Goal: Navigation & Orientation: Find specific page/section

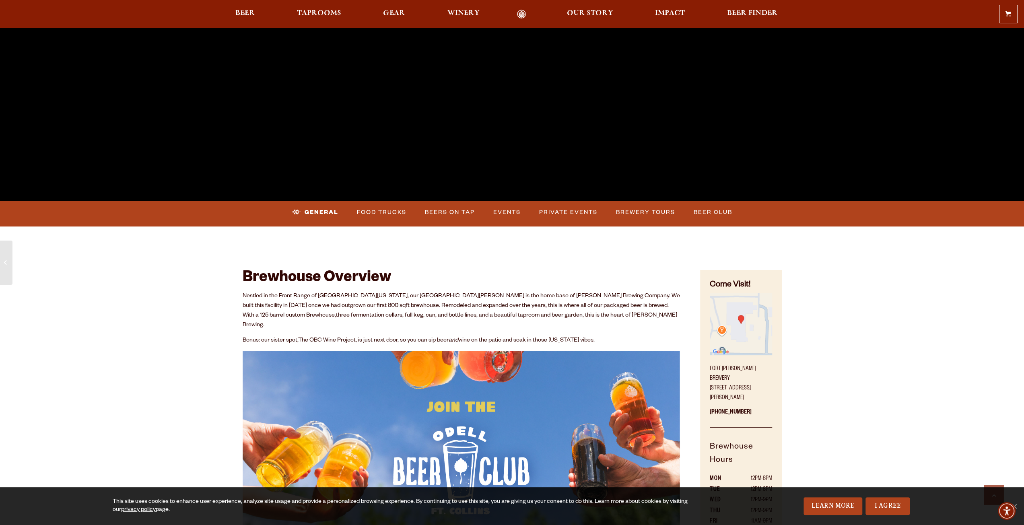
scroll to position [201, 0]
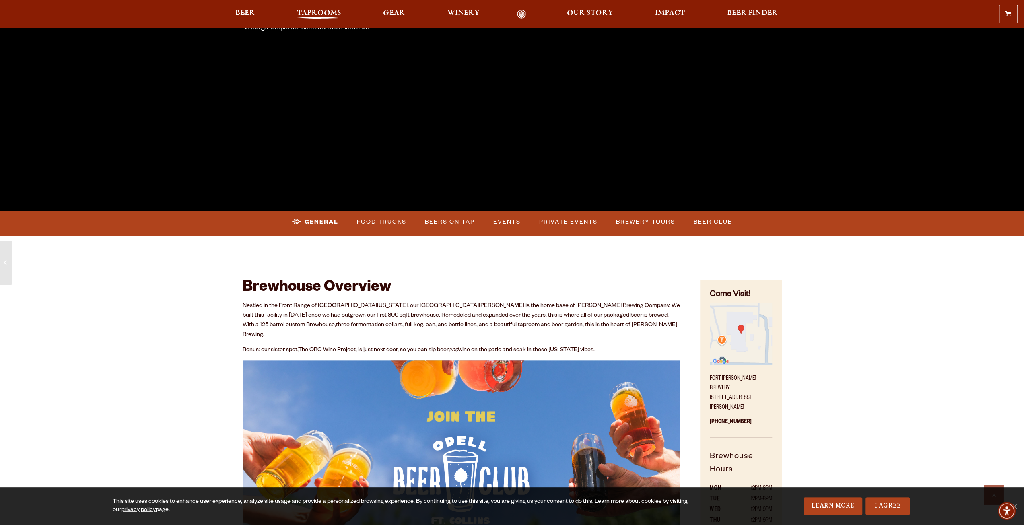
click at [329, 15] on span "Taprooms" at bounding box center [319, 13] width 44 height 6
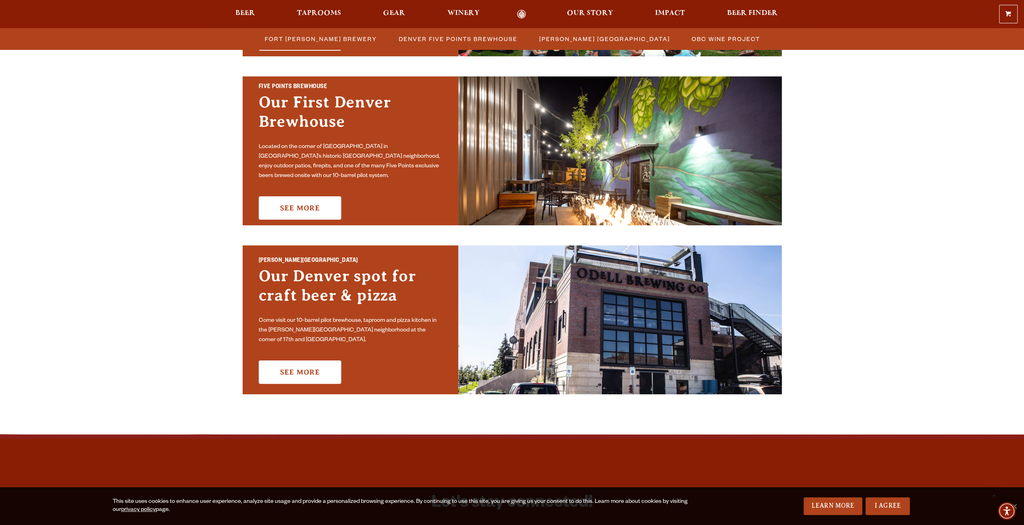
scroll to position [402, 0]
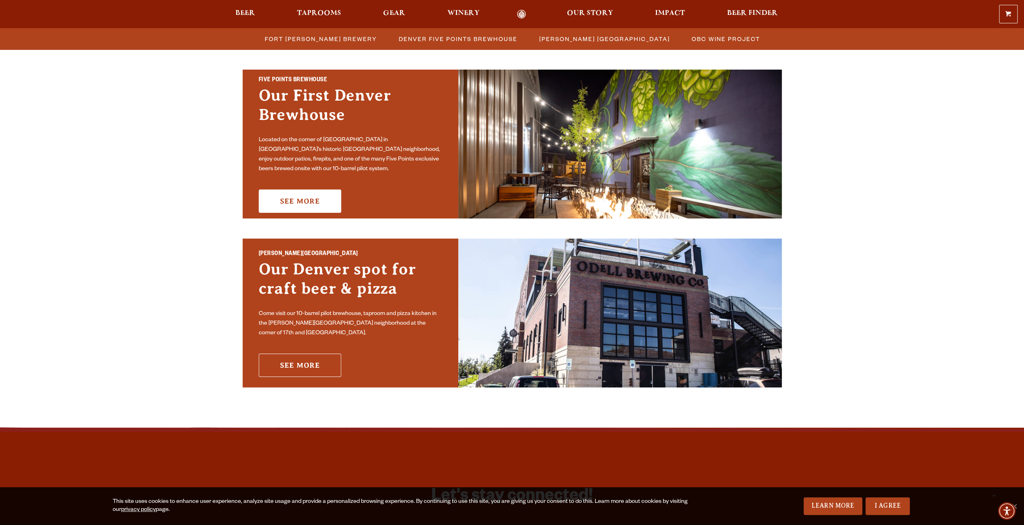
click at [320, 364] on link "See More" at bounding box center [300, 365] width 82 height 23
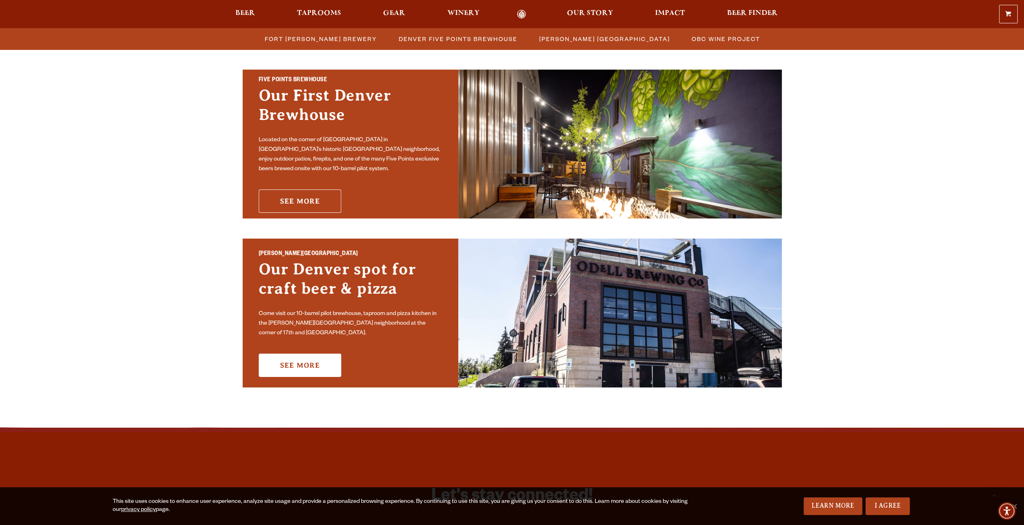
click at [309, 196] on link "See More" at bounding box center [300, 201] width 82 height 23
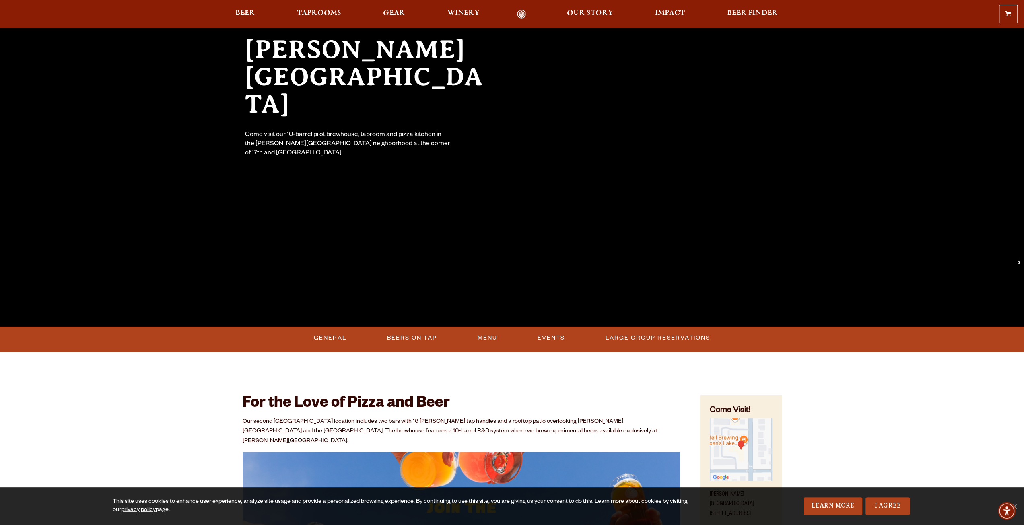
scroll to position [161, 0]
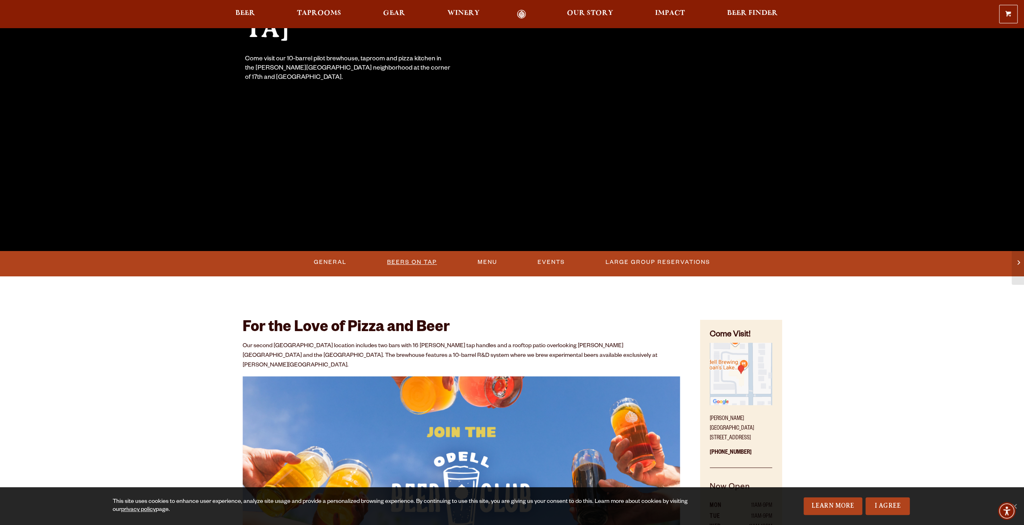
click at [402, 264] on link "Beers On Tap" at bounding box center [412, 262] width 56 height 19
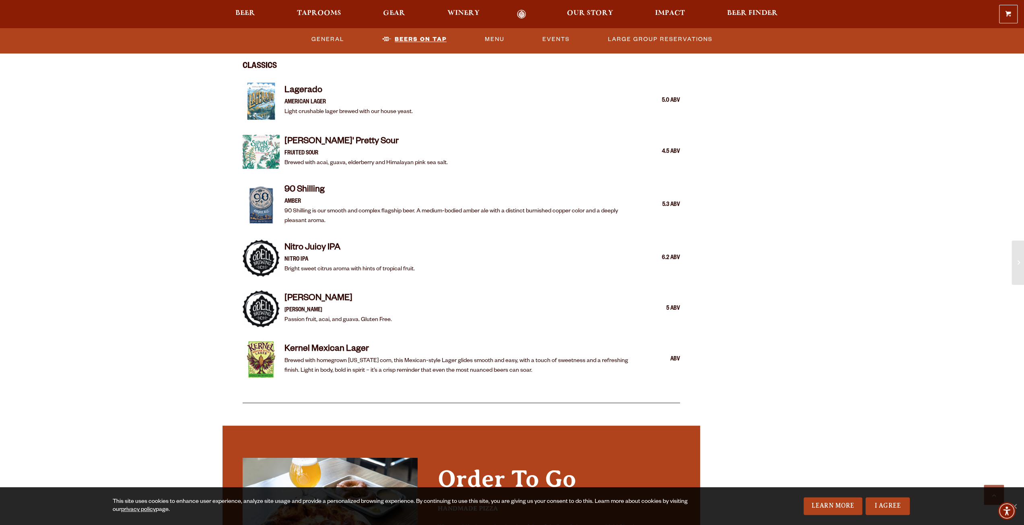
scroll to position [1397, 0]
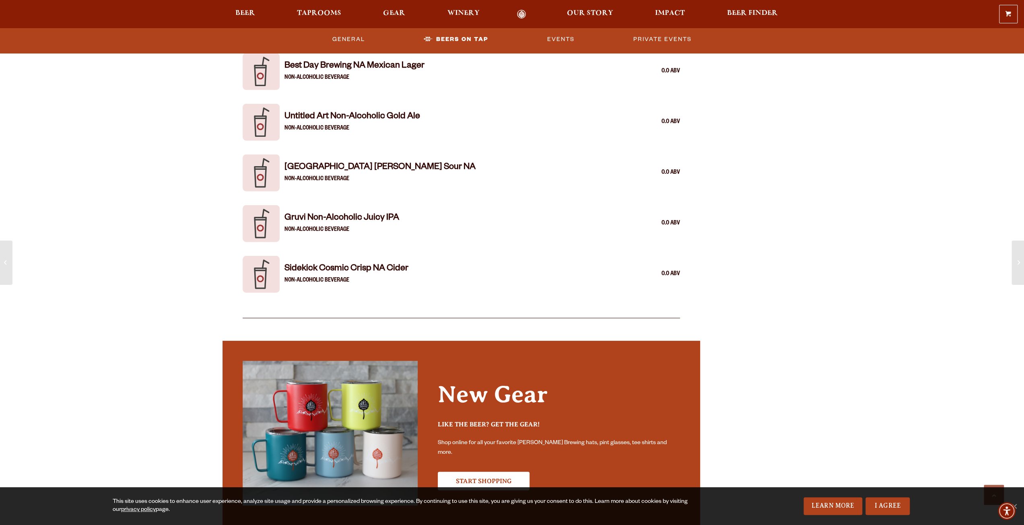
scroll to position [1891, 0]
